Goal: Navigation & Orientation: Go to known website

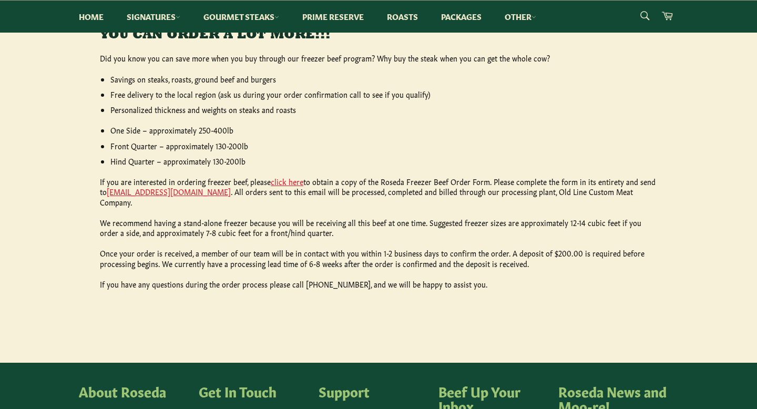
scroll to position [466, 0]
click at [288, 178] on link "click here" at bounding box center [287, 181] width 33 height 11
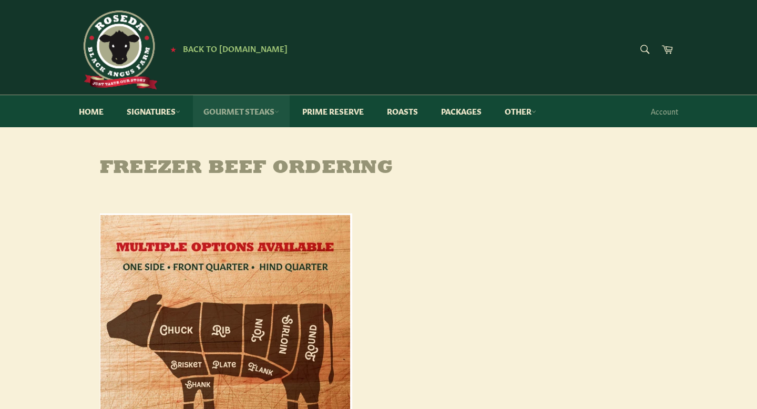
click at [269, 109] on link "Gourmet Steaks" at bounding box center [241, 111] width 97 height 32
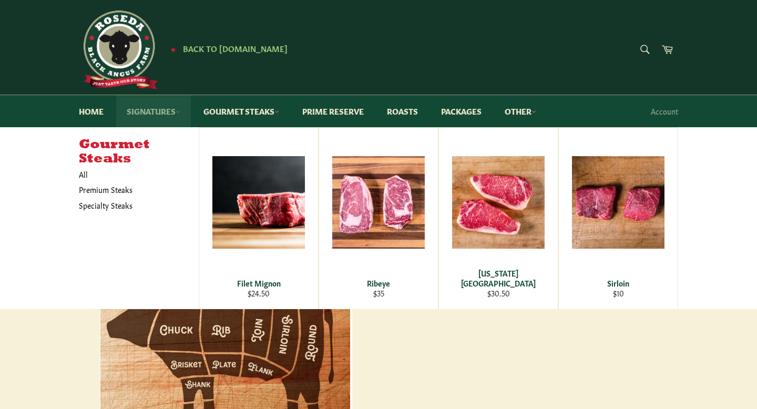
click at [170, 112] on link "Signatures" at bounding box center [153, 111] width 75 height 32
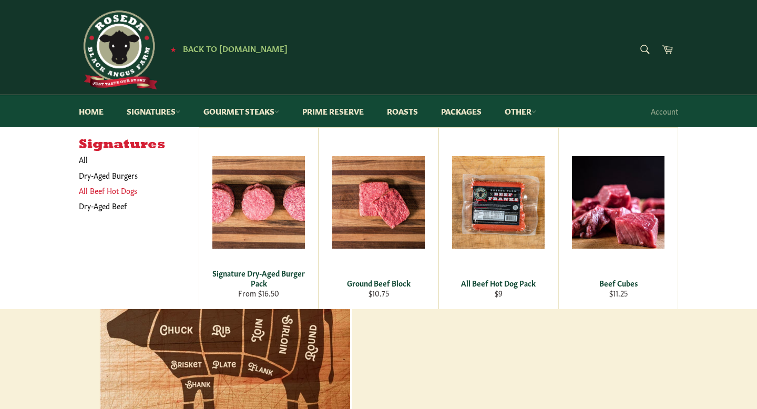
click at [119, 194] on link "All Beef Hot Dogs" at bounding box center [131, 190] width 115 height 15
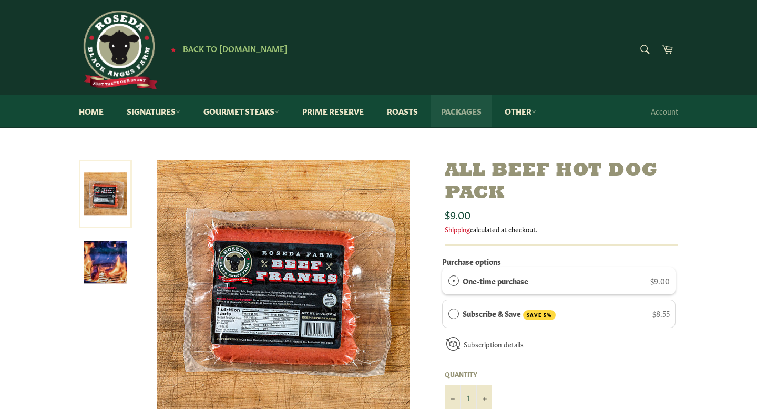
click at [458, 109] on link "Packages" at bounding box center [462, 111] width 62 height 32
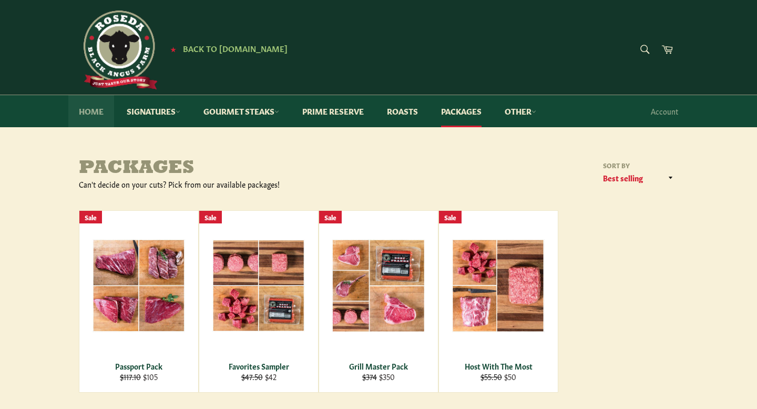
click at [90, 112] on link "Home" at bounding box center [91, 111] width 46 height 32
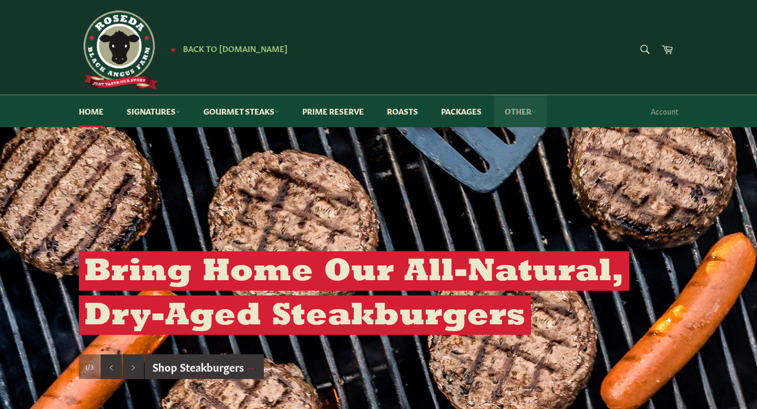
click at [530, 110] on link "Other" at bounding box center [520, 111] width 53 height 32
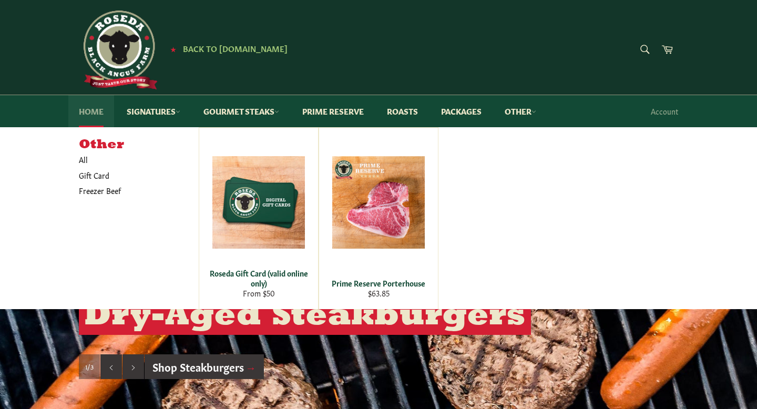
click at [94, 117] on link "Home" at bounding box center [91, 111] width 46 height 32
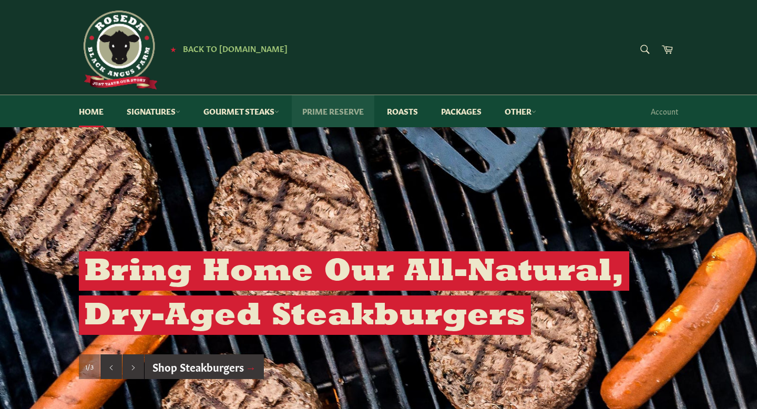
click at [350, 109] on link "Prime Reserve" at bounding box center [333, 111] width 83 height 32
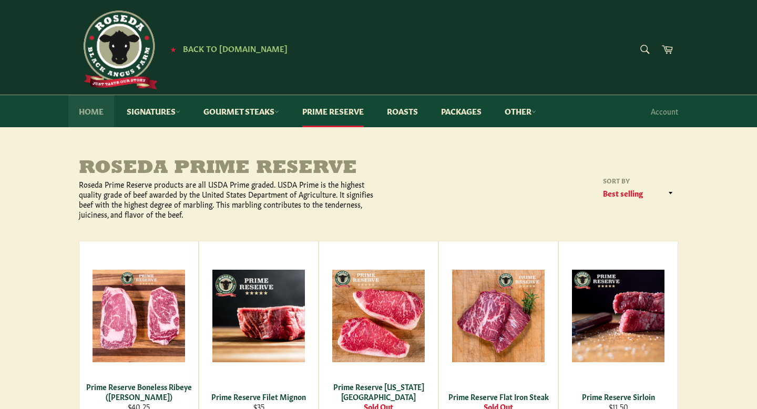
click at [93, 114] on link "Home" at bounding box center [91, 111] width 46 height 32
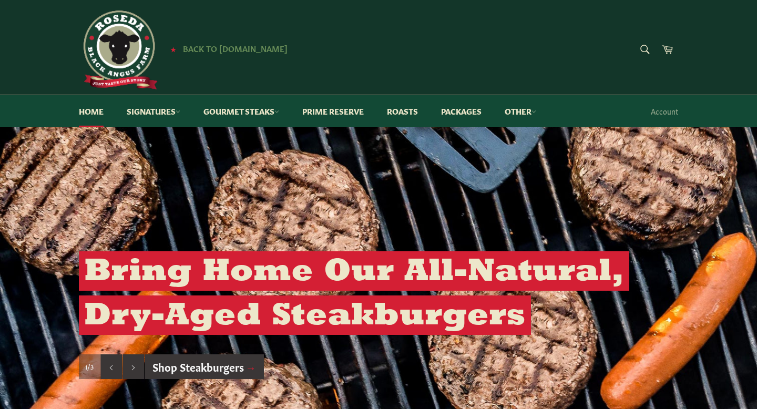
click at [187, 48] on span "Back to [DOMAIN_NAME]" at bounding box center [235, 48] width 105 height 11
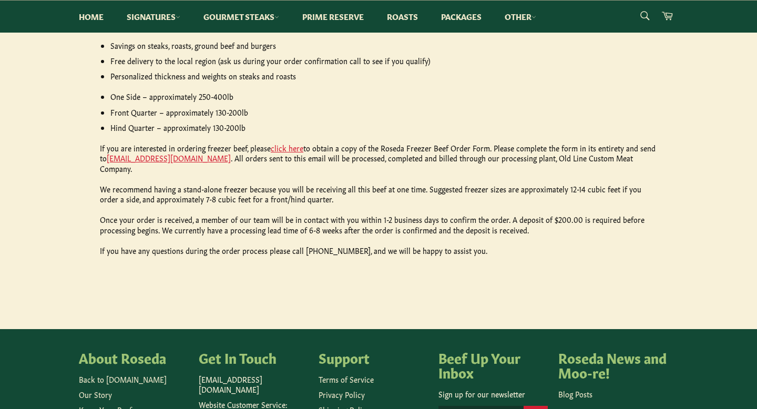
scroll to position [487, 0]
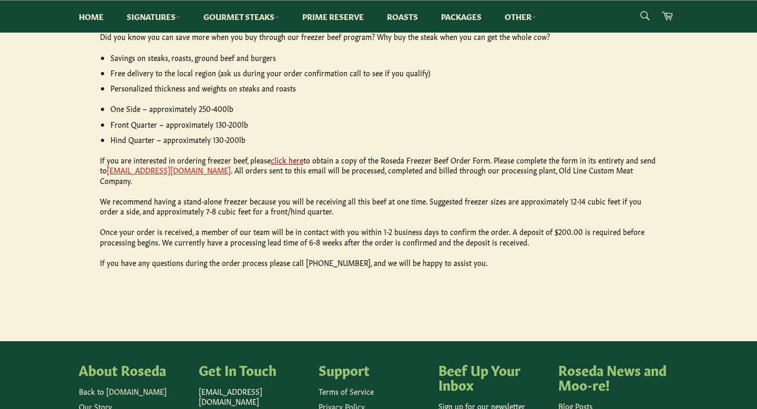
click at [285, 158] on link "click here" at bounding box center [287, 160] width 33 height 11
